Goal: Task Accomplishment & Management: Complete application form

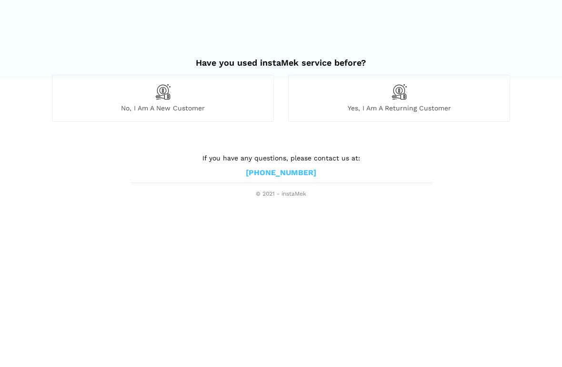
click at [159, 96] on img at bounding box center [163, 92] width 16 height 16
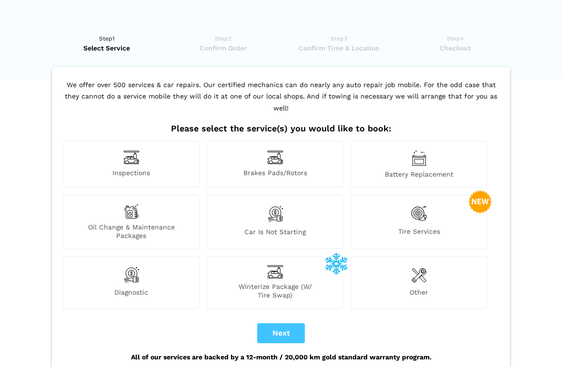
click at [273, 209] on img at bounding box center [275, 214] width 16 height 20
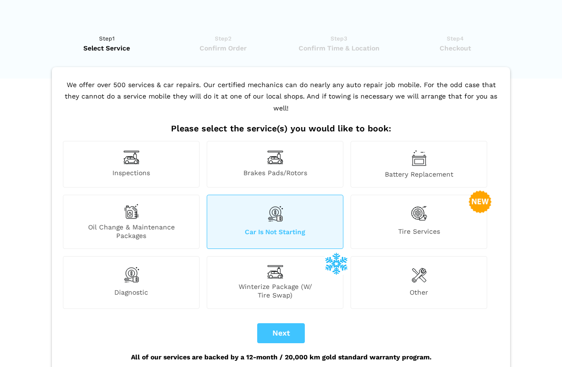
click at [286, 323] on button "Next" at bounding box center [281, 333] width 48 height 20
checkbox input "true"
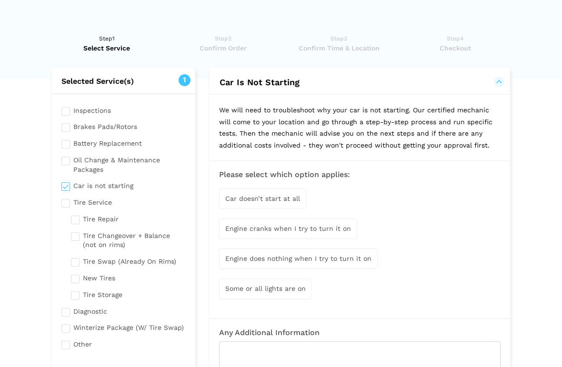
click at [288, 227] on span "Engine cranks when I try to turn it on" at bounding box center [288, 229] width 126 height 8
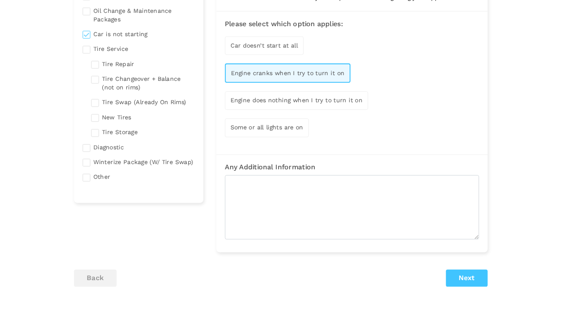
scroll to position [149, 0]
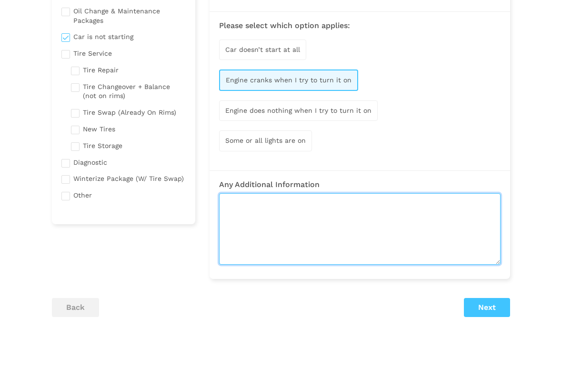
click at [228, 199] on textarea at bounding box center [359, 228] width 281 height 71
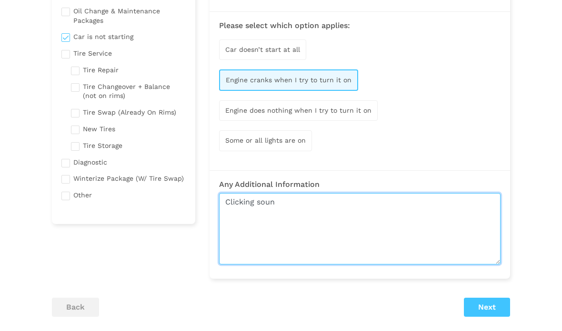
type textarea "Clicking sound"
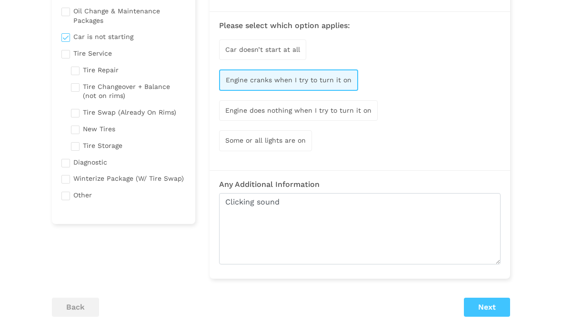
click at [487, 308] on button "Next" at bounding box center [487, 307] width 46 height 19
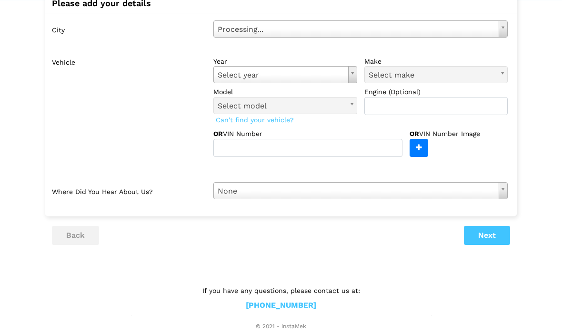
scroll to position [37, 0]
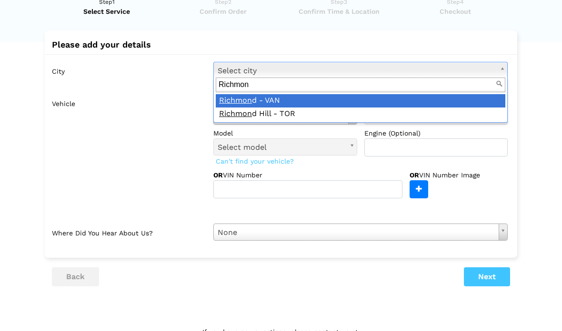
type input "[GEOGRAPHIC_DATA]"
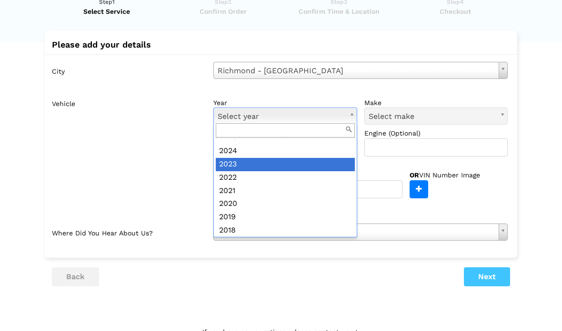
scroll to position [36, 0]
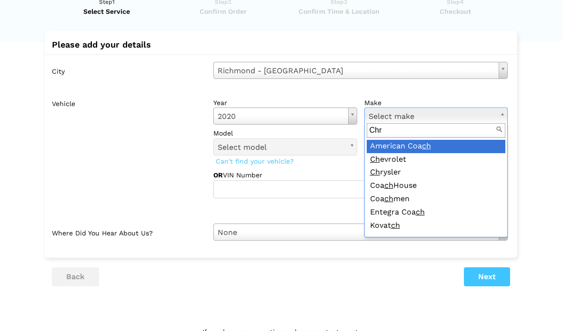
type input "Chry"
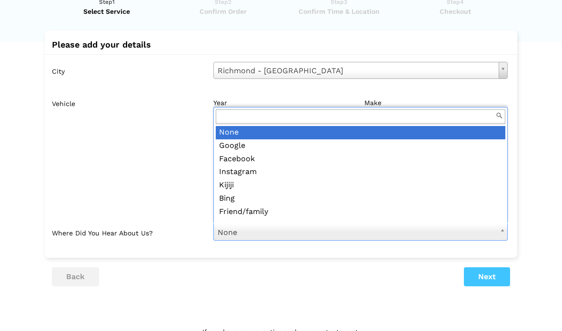
scroll to position [75, 0]
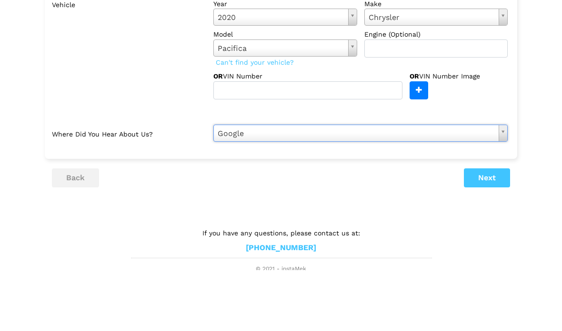
click at [491, 230] on button "Next" at bounding box center [487, 239] width 46 height 19
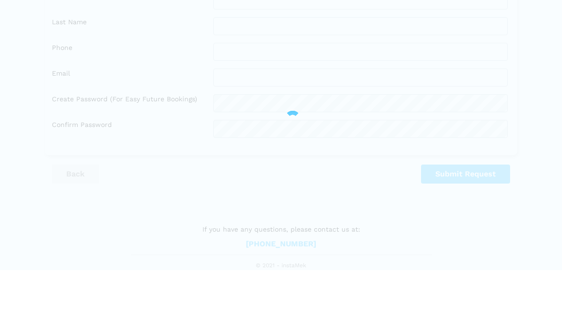
scroll to position [56, 0]
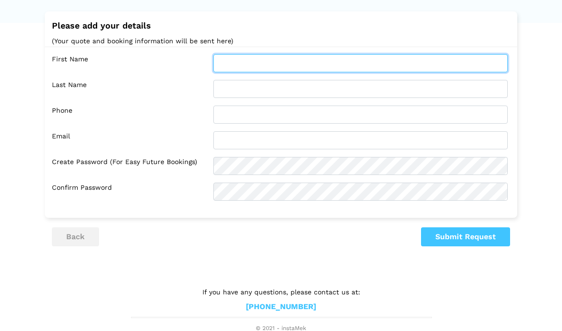
click at [232, 60] on input "text" at bounding box center [360, 63] width 294 height 18
